Goal: Task Accomplishment & Management: Manage account settings

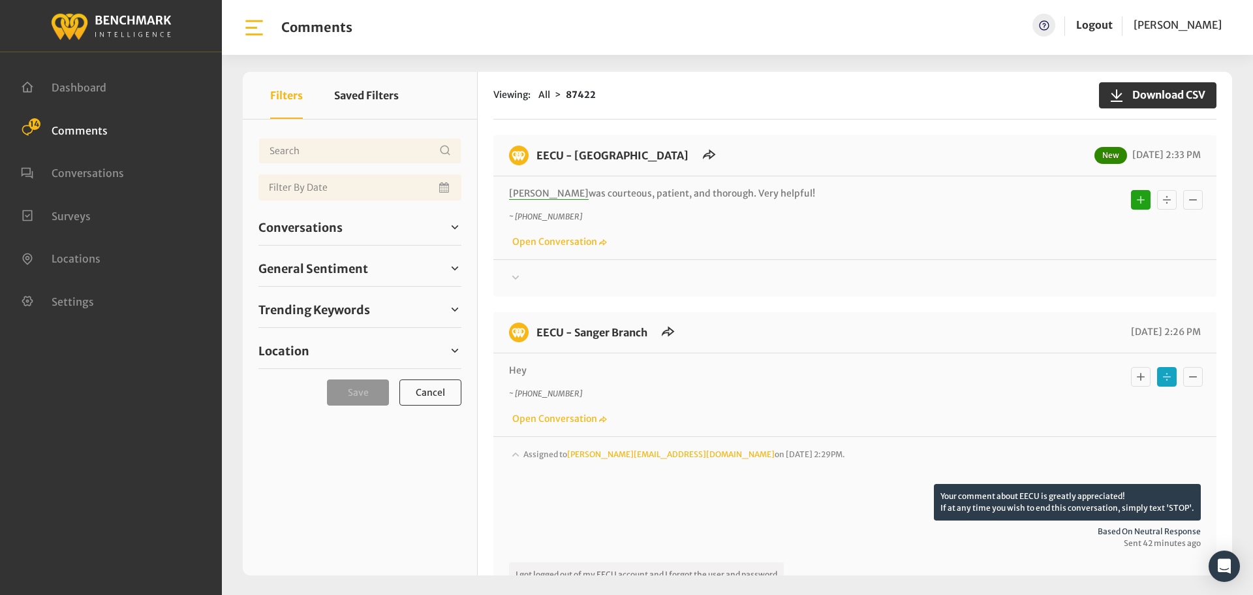
scroll to position [196, 0]
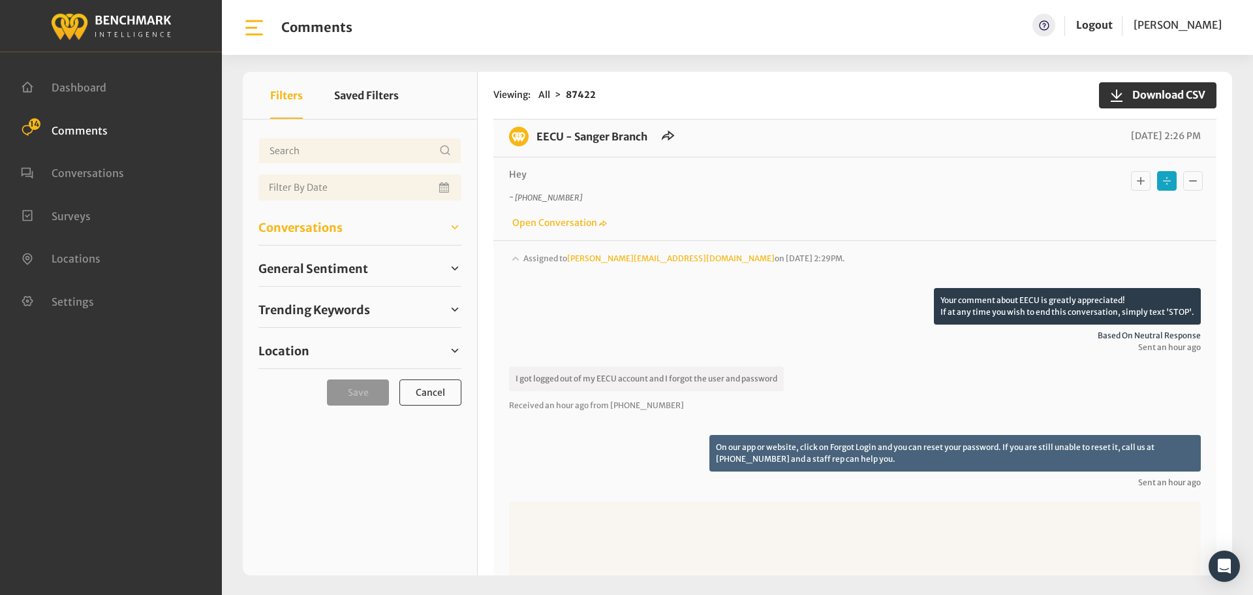
click at [315, 221] on span "Conversations" at bounding box center [300, 228] width 84 height 18
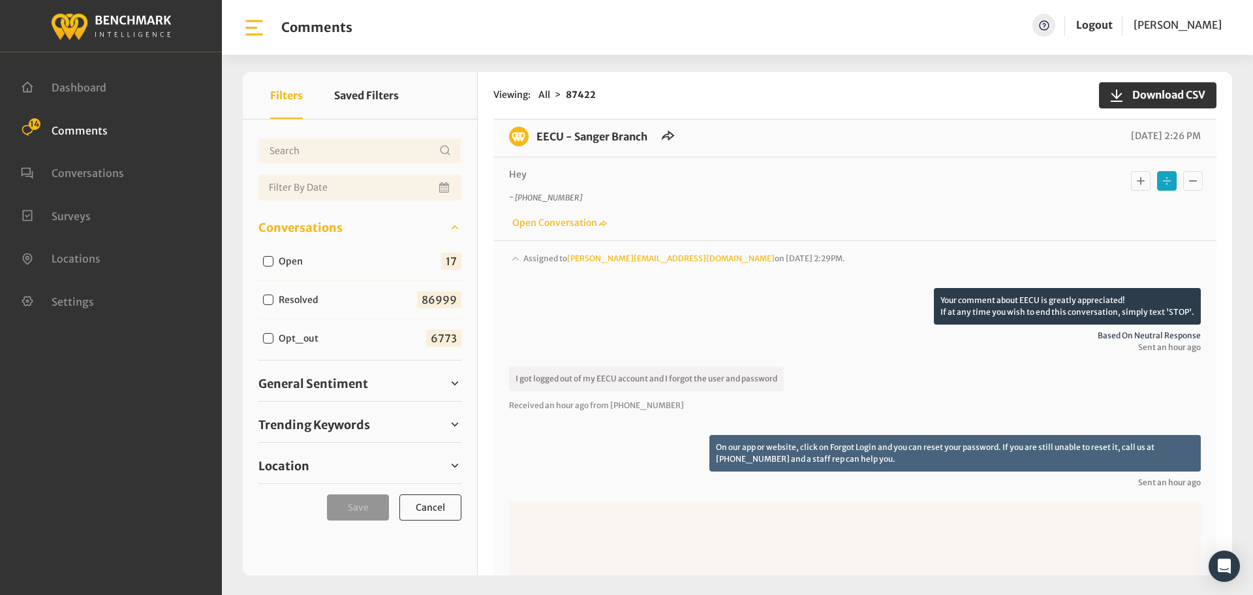
click at [265, 265] on input "Open" at bounding box center [268, 261] width 10 height 10
checkbox input "true"
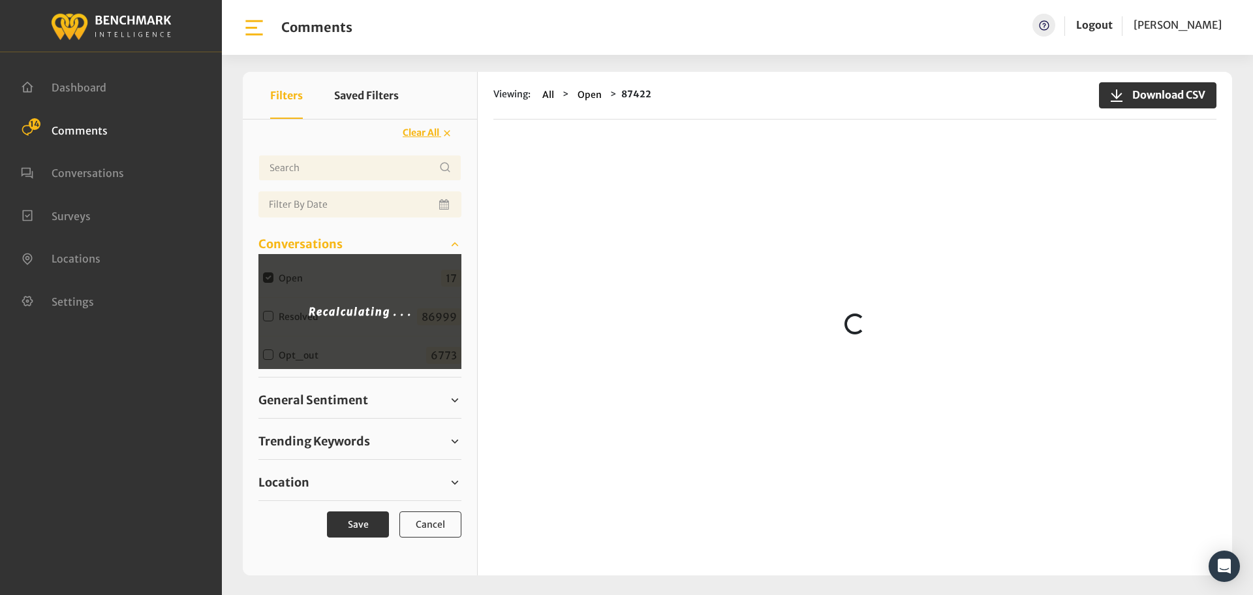
scroll to position [0, 0]
